Goal: Task Accomplishment & Management: Use online tool/utility

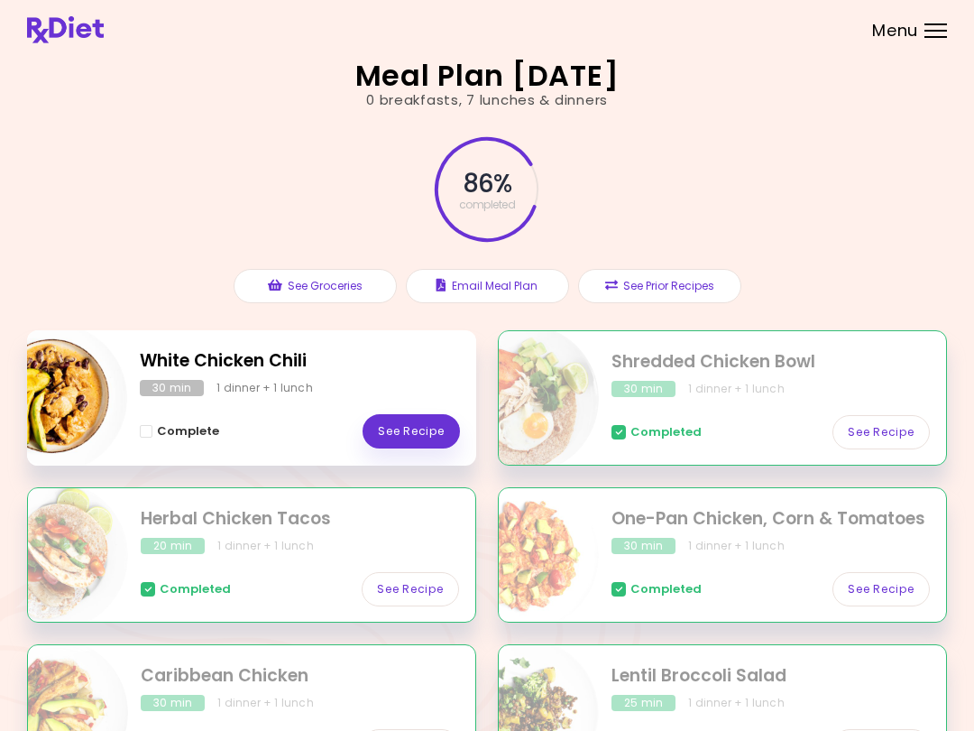
click at [432, 429] on link "See Recipe" at bounding box center [411, 431] width 97 height 34
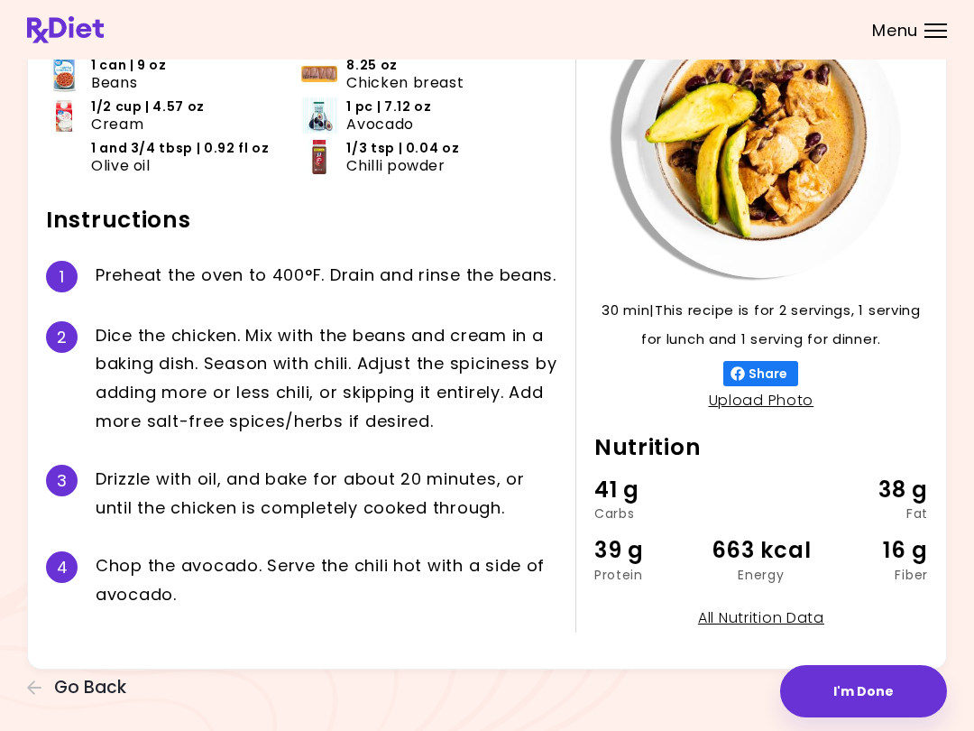
scroll to position [145, 0]
click at [730, 682] on button "I'm Done" at bounding box center [863, 691] width 167 height 52
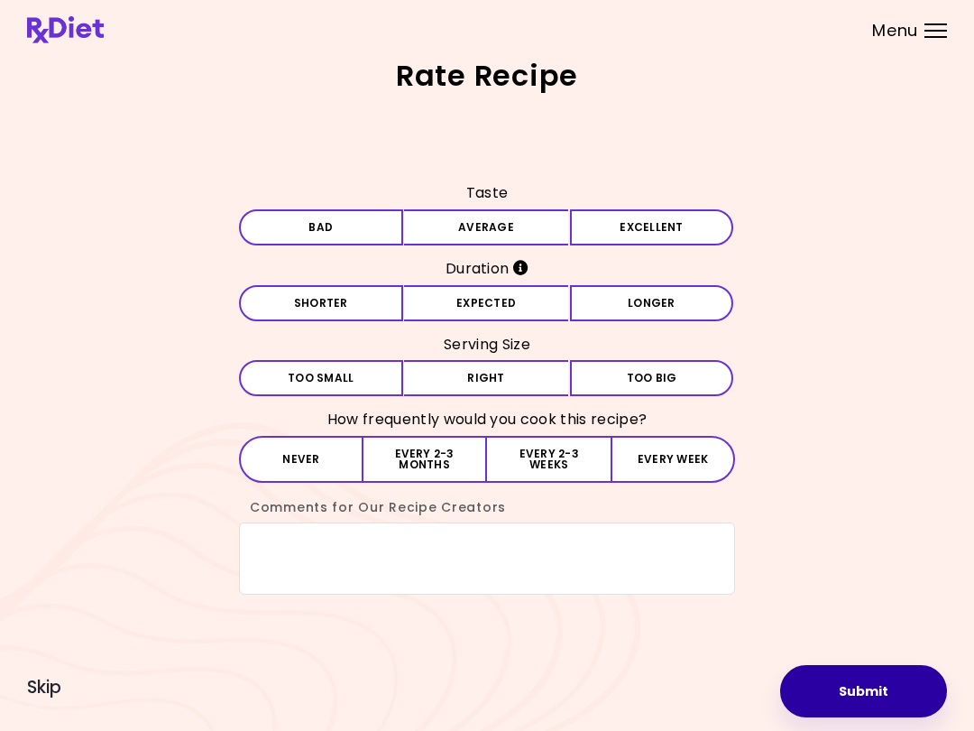
click at [730, 681] on button "Submit" at bounding box center [863, 691] width 167 height 52
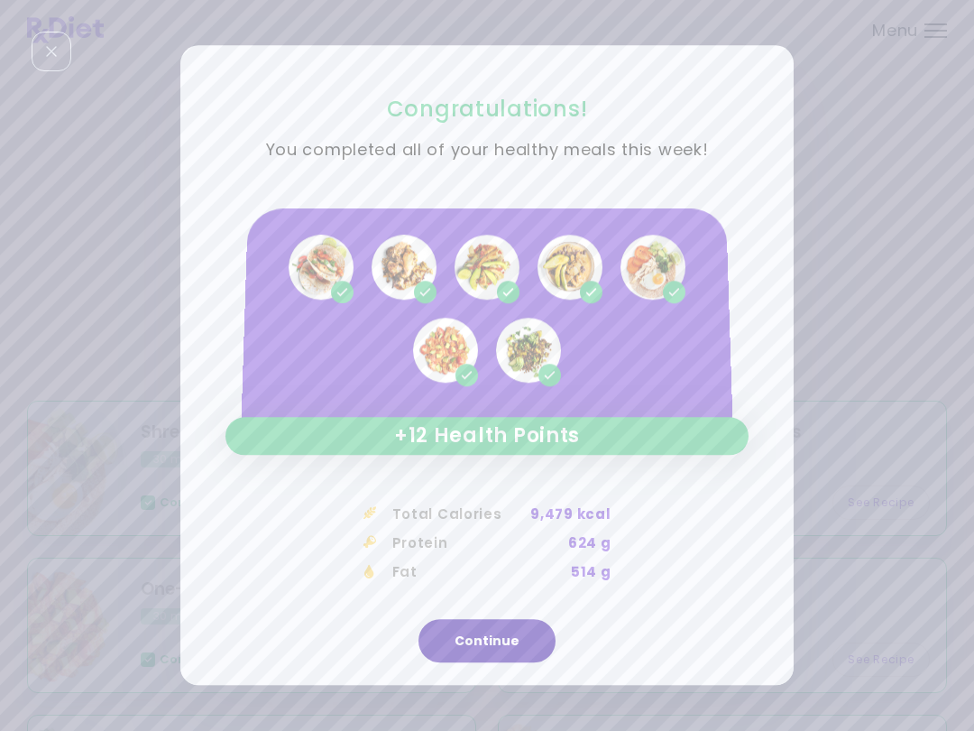
click at [515, 636] on button "Continue" at bounding box center [487, 641] width 137 height 43
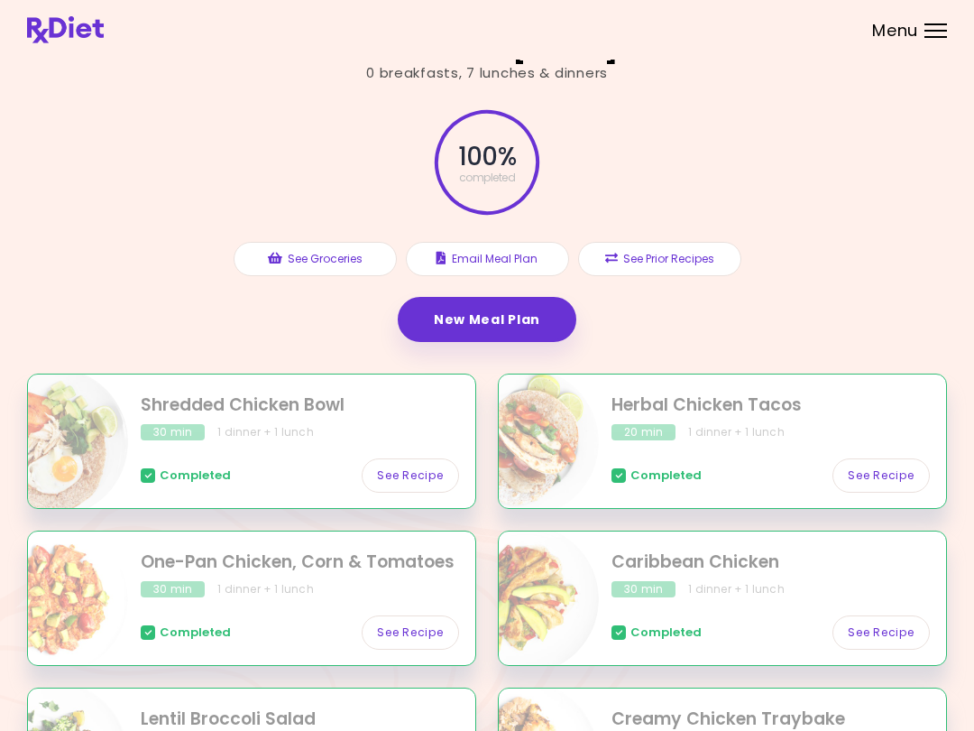
scroll to position [4, 0]
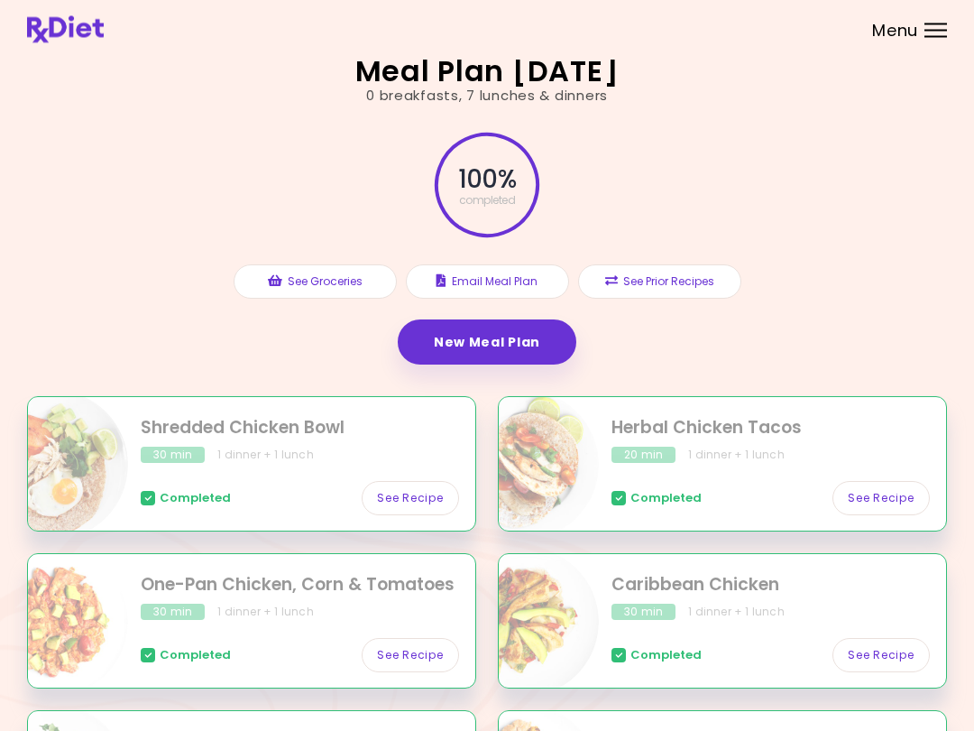
click at [517, 336] on link "New Meal Plan" at bounding box center [487, 342] width 179 height 45
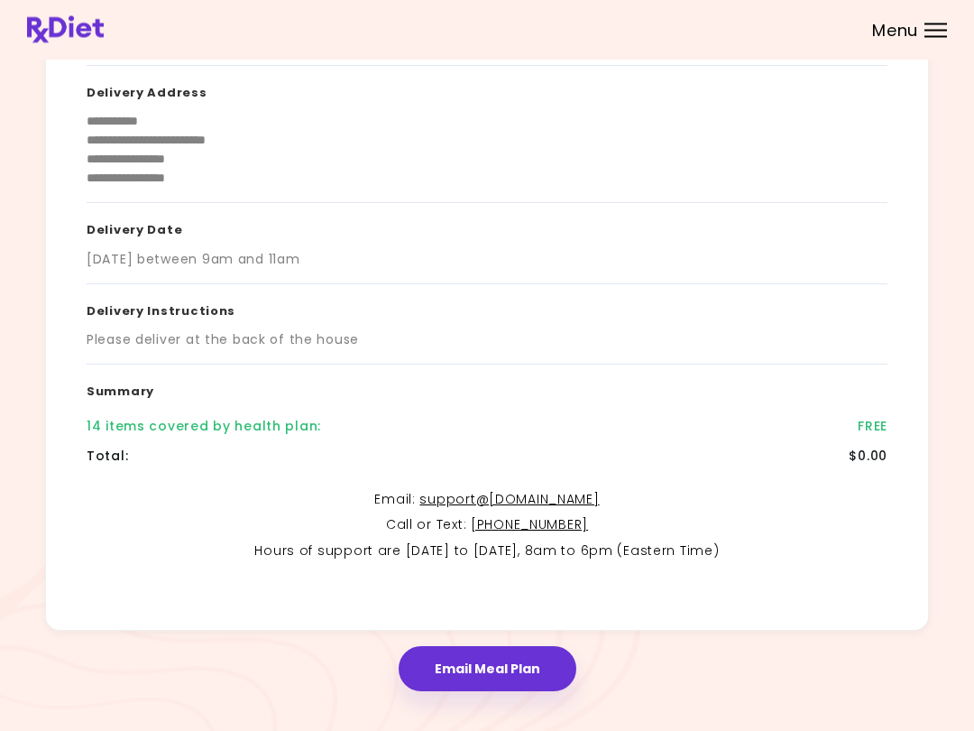
scroll to position [189, 0]
